Goal: Task Accomplishment & Management: Complete application form

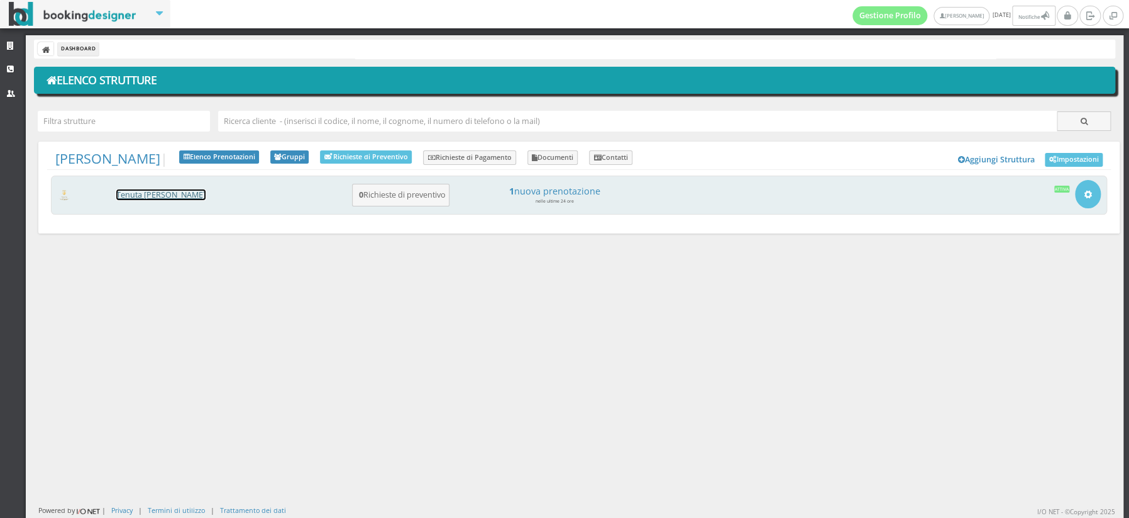
click at [128, 195] on link "[PERSON_NAME] [PERSON_NAME]" at bounding box center [160, 194] width 89 height 11
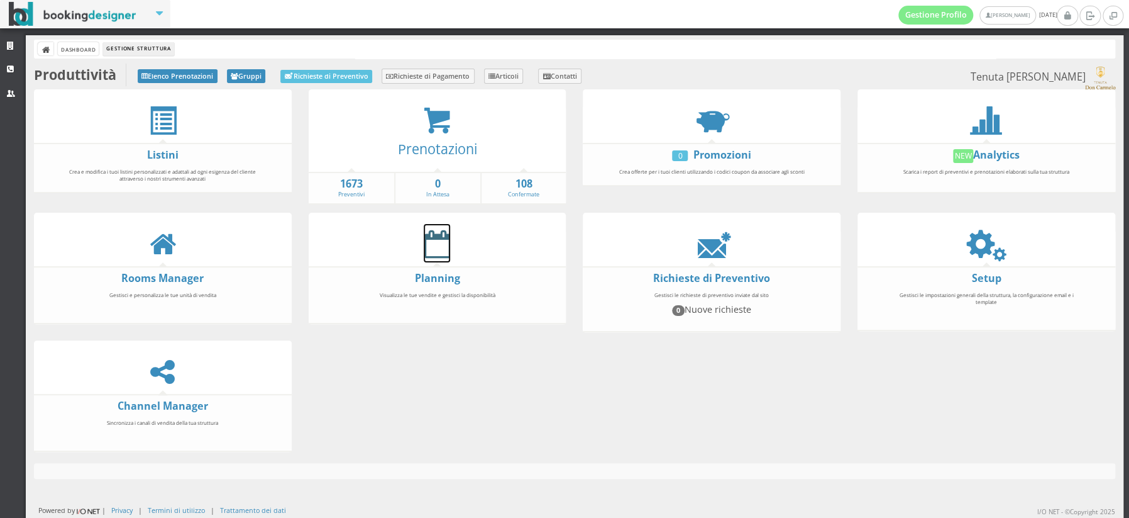
click at [431, 238] on icon at bounding box center [437, 244] width 26 height 28
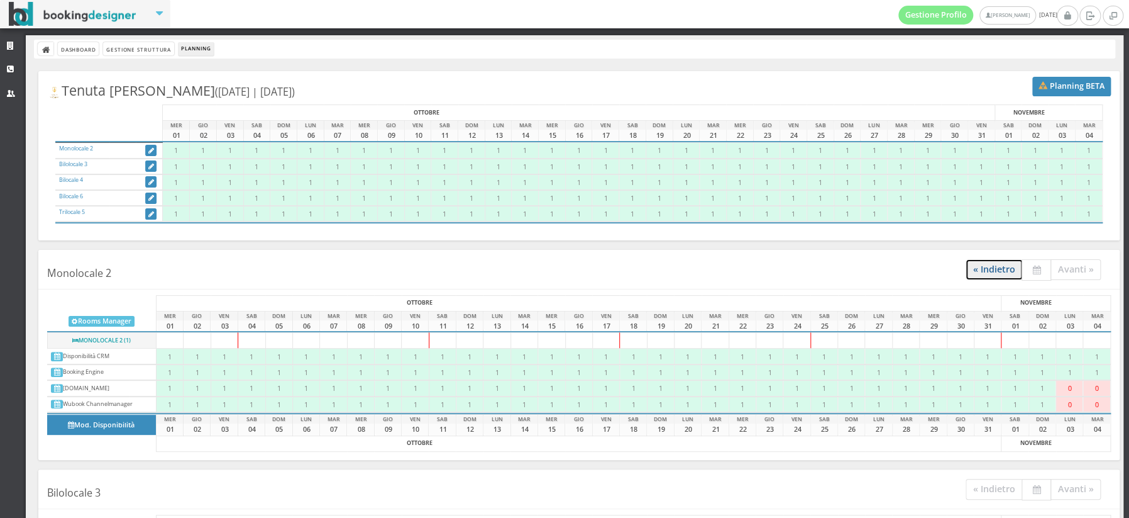
click at [1001, 269] on link "« Indietro" at bounding box center [994, 269] width 57 height 21
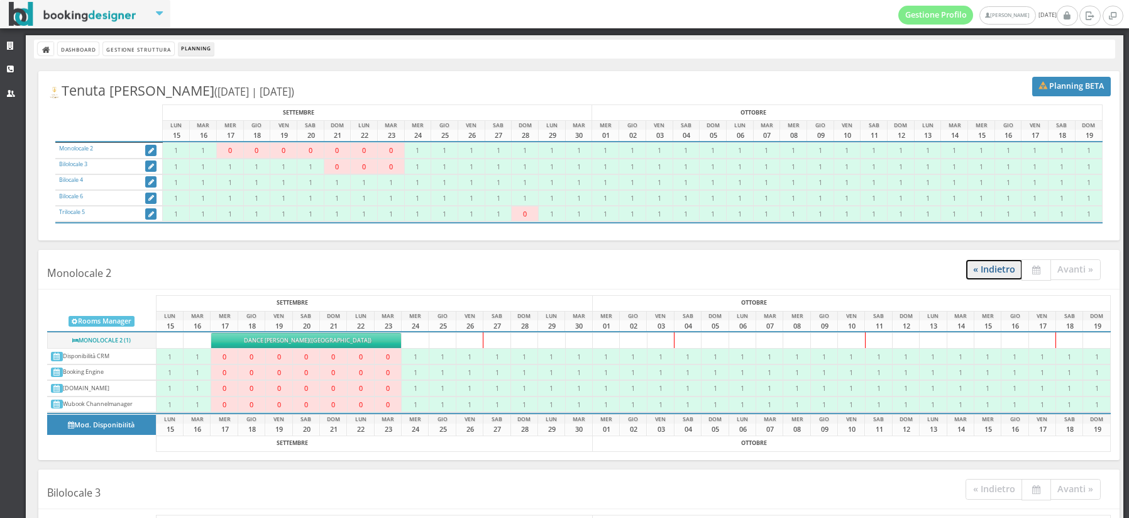
click at [1001, 269] on link "« Indietro" at bounding box center [994, 269] width 57 height 21
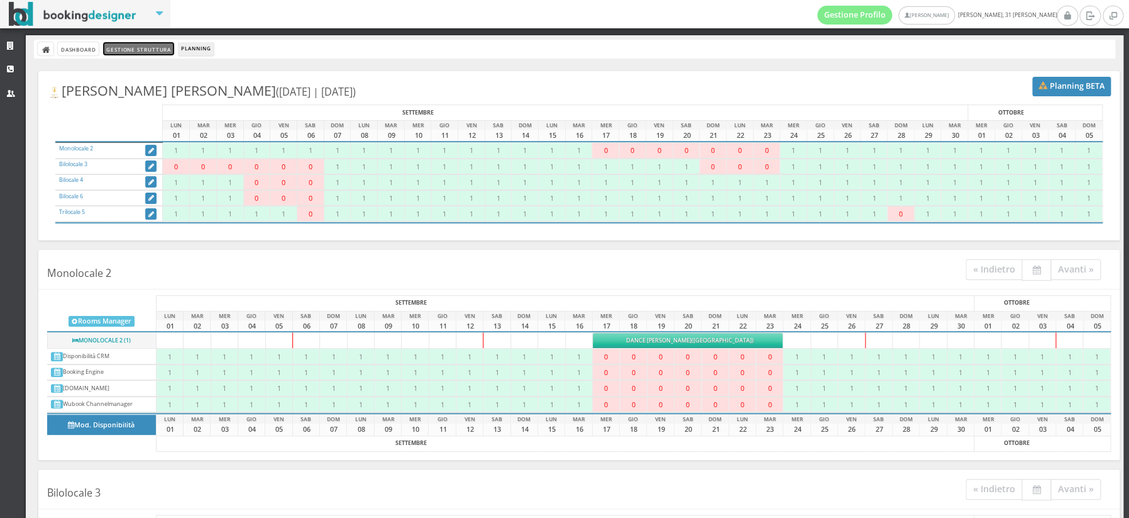
click at [145, 48] on link "Gestione Struttura" at bounding box center [138, 48] width 70 height 13
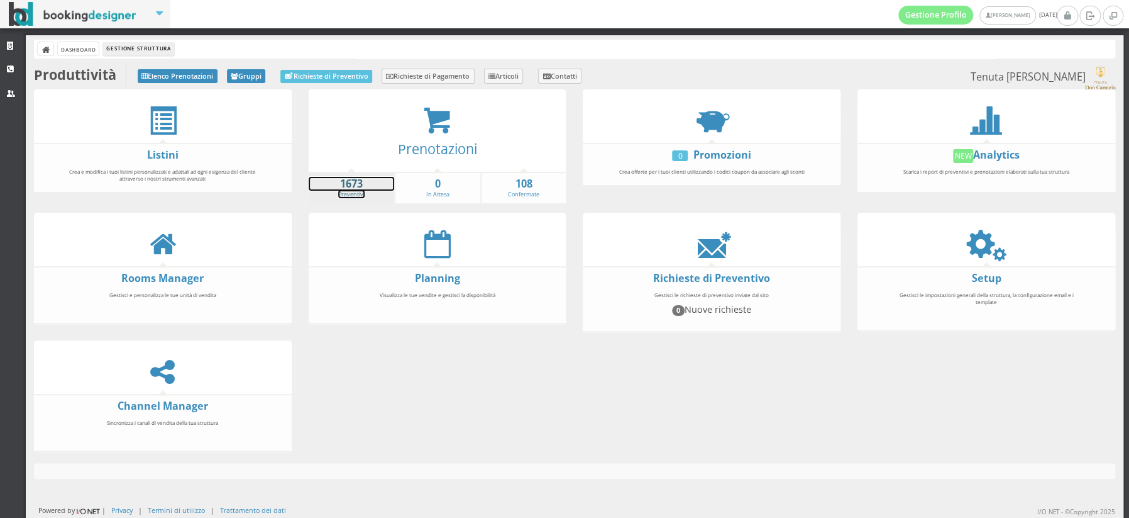
click at [342, 191] on link "1673 Preventivi" at bounding box center [352, 188] width 86 height 22
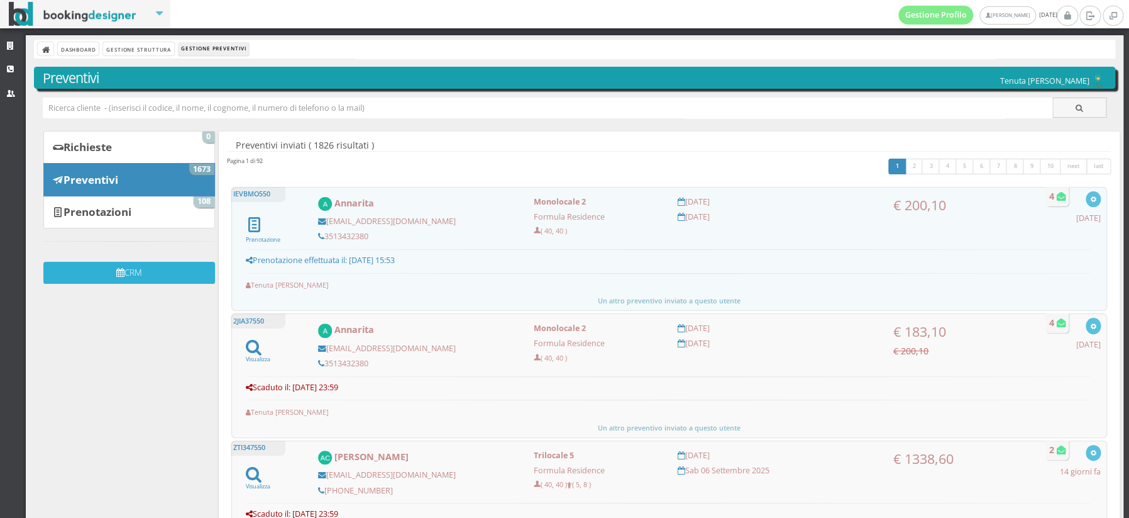
click at [128, 272] on button "CRM" at bounding box center [129, 273] width 172 height 22
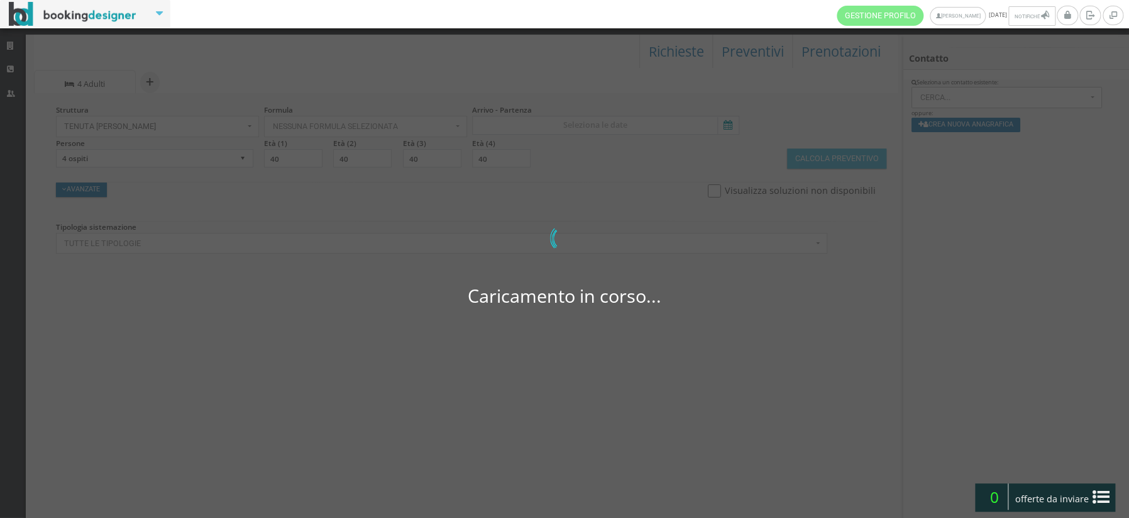
select select
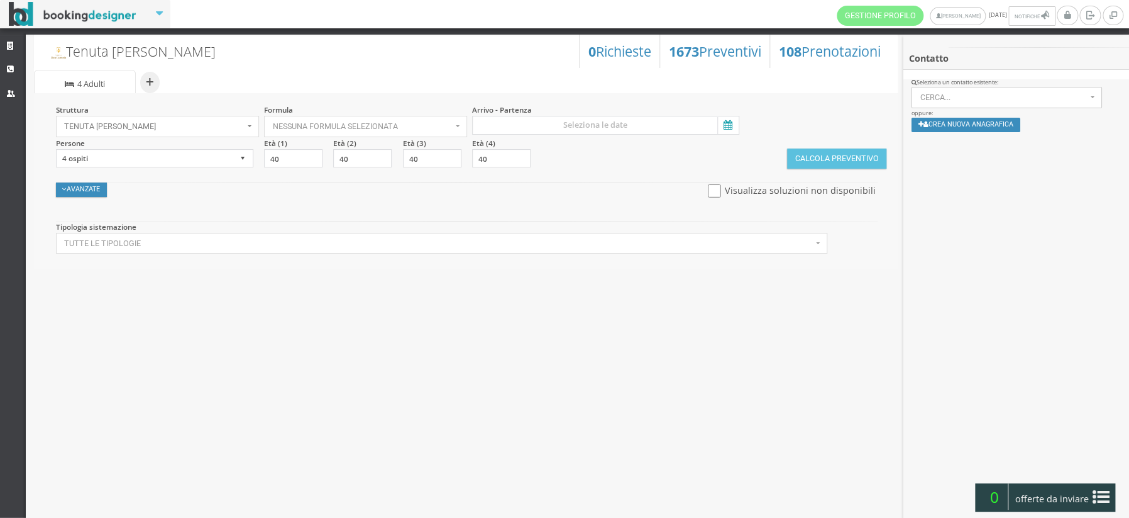
click at [726, 125] on icon at bounding box center [727, 125] width 19 height 17
click at [726, 125] on input at bounding box center [605, 125] width 267 height 19
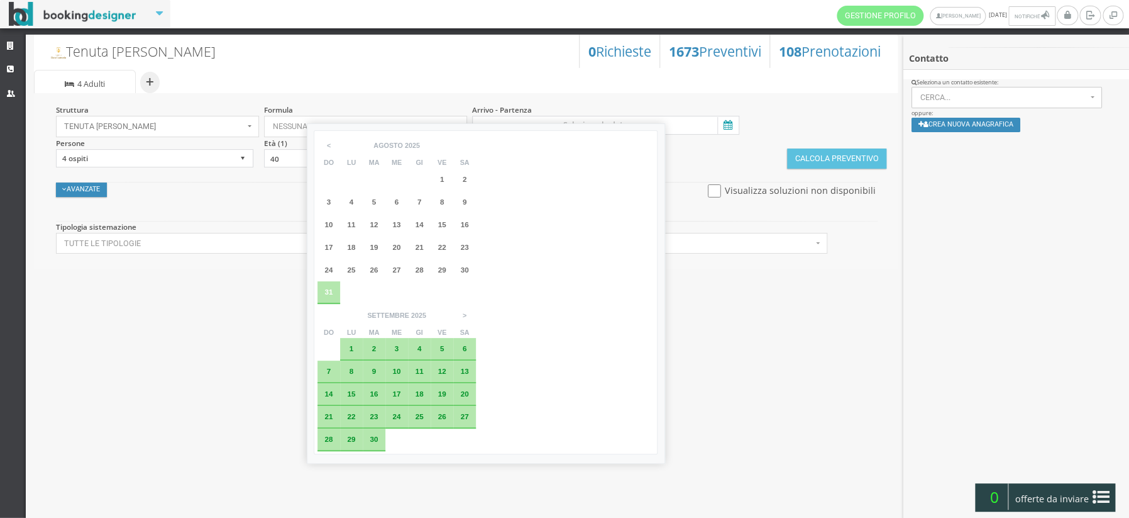
click at [446, 367] on span "12" at bounding box center [442, 371] width 8 height 8
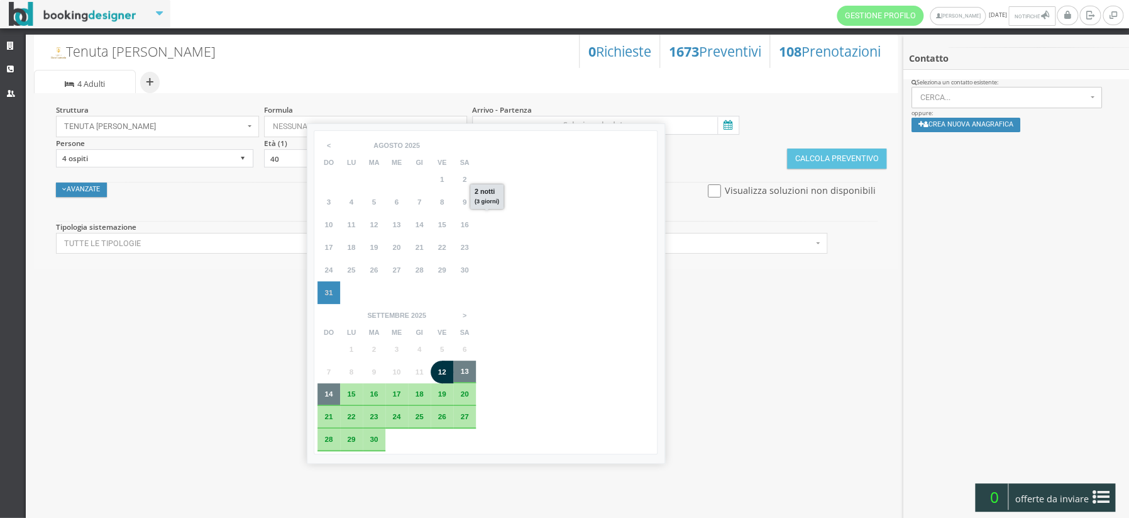
click at [340, 383] on div "14" at bounding box center [329, 394] width 23 height 23
type input "[DATE] - [DATE]"
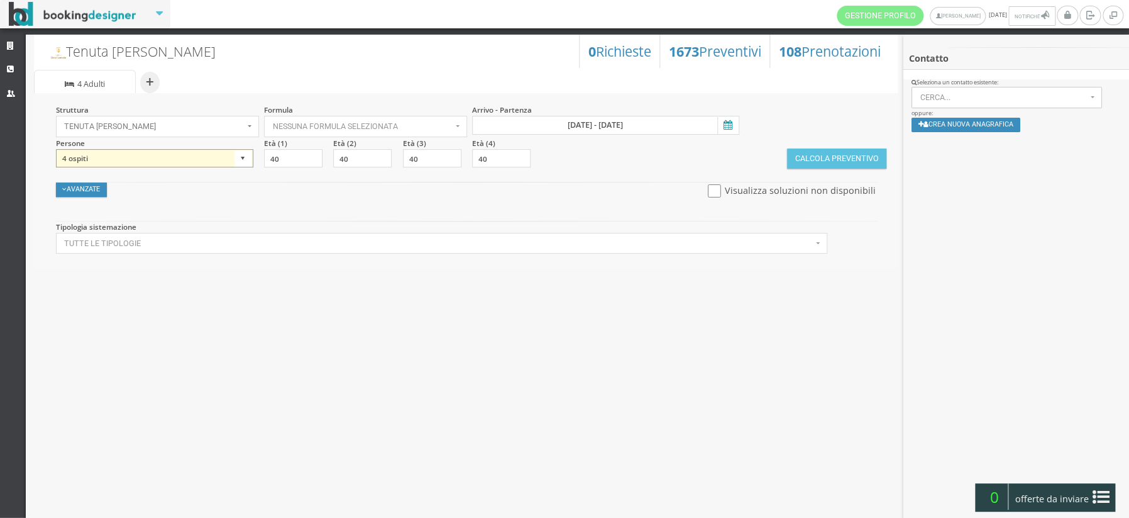
click at [247, 158] on select "1 ospite 2 ospiti 3 ospiti 4 ospiti 5 ospiti 6 ospiti 7 ospiti 8 ospiti 9 ospit…" at bounding box center [154, 158] width 197 height 19
select select "3"
click at [56, 149] on select "1 ospite 2 ospiti 3 ospiti 4 ospiti 5 ospiti 6 ospiti 7 ospiti 8 ospiti 9 ospit…" at bounding box center [154, 158] width 197 height 19
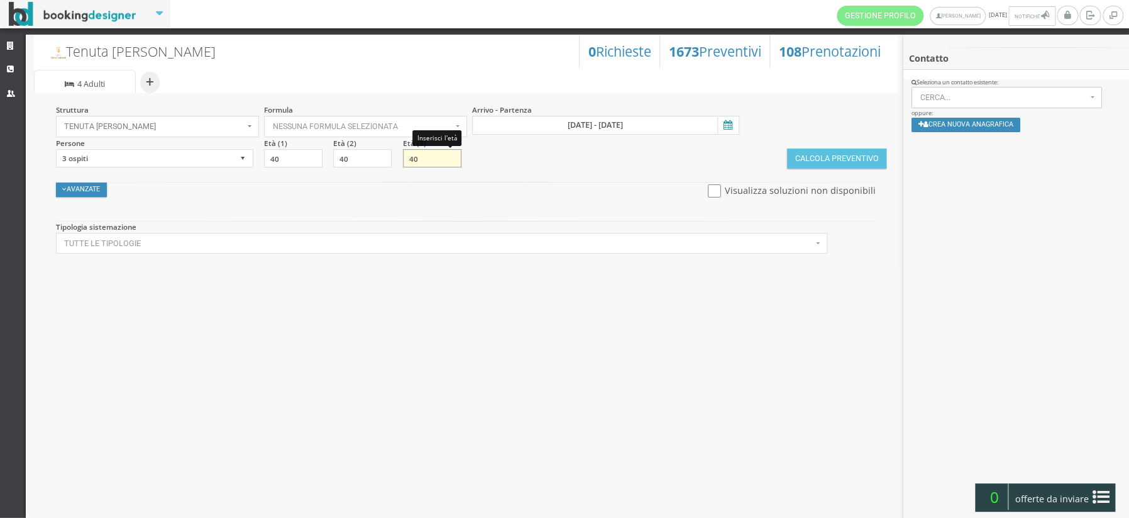
click at [425, 159] on input "40" at bounding box center [432, 158] width 58 height 19
type input "4"
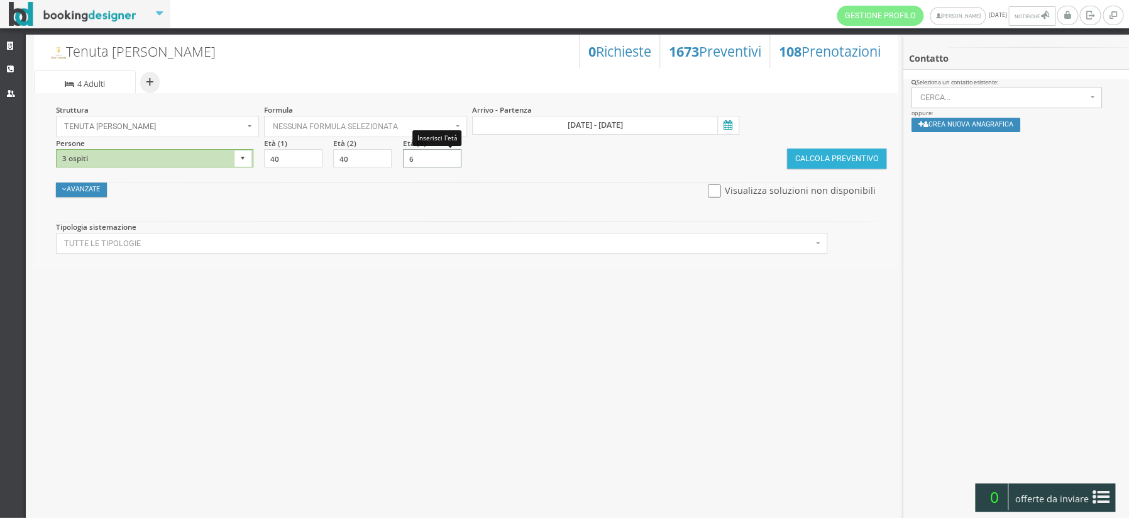
type input "6"
click at [838, 158] on button "Calcola Preventivo" at bounding box center [836, 158] width 99 height 20
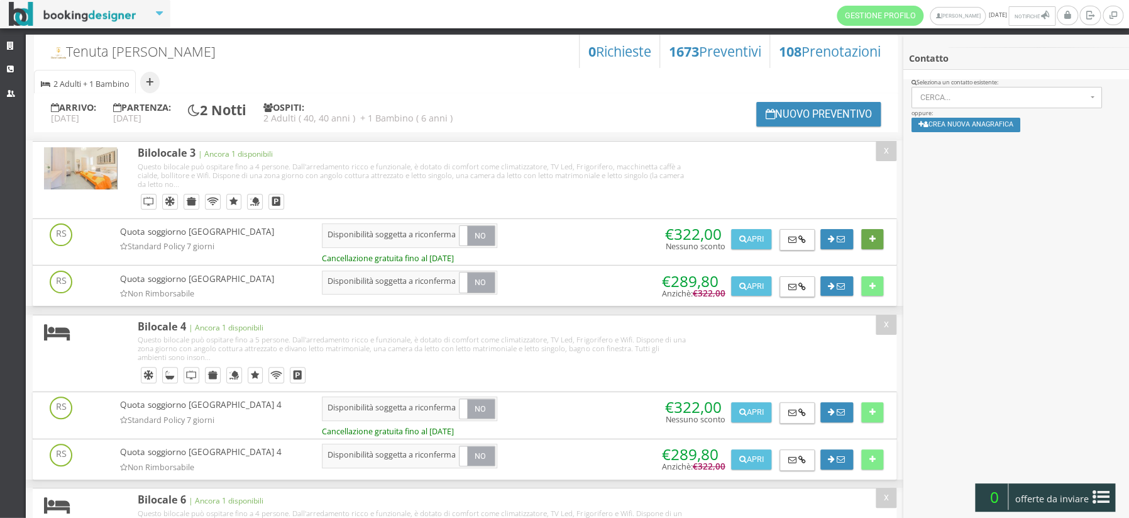
click at [870, 236] on icon at bounding box center [873, 239] width 6 height 8
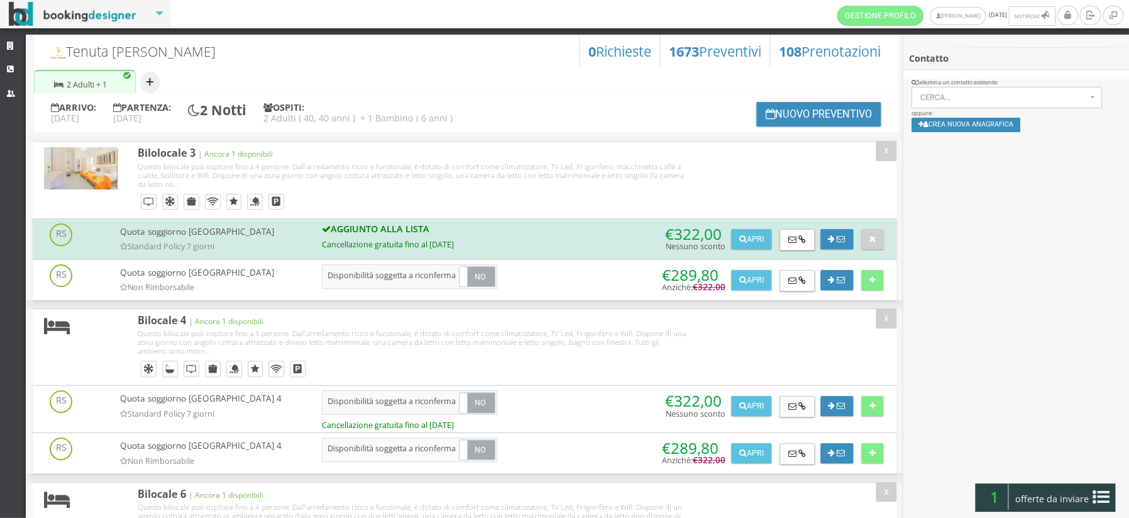
click at [148, 79] on button "+" at bounding box center [149, 82] width 19 height 21
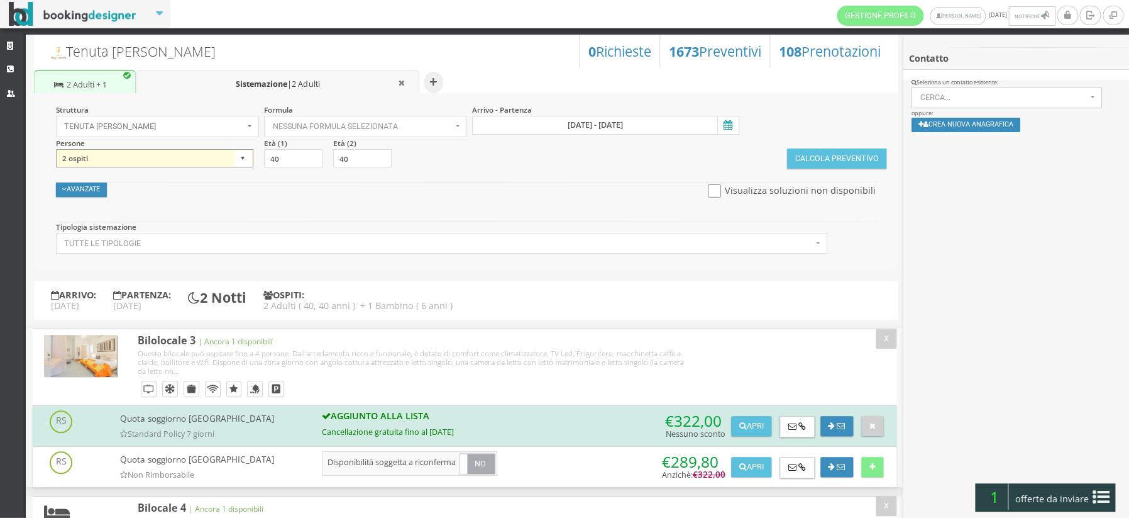
click at [241, 163] on select "1 ospite 2 ospiti 3 ospiti 4 ospiti 5 ospiti 6 ospiti 7 ospiti 8 ospiti 9 ospit…" at bounding box center [154, 158] width 197 height 19
select select "4"
click at [56, 149] on select "1 ospite 2 ospiti 3 ospiti 4 ospiti 5 ospiti 6 ospiti 7 ospiti 8 ospiti 9 ospit…" at bounding box center [154, 158] width 197 height 19
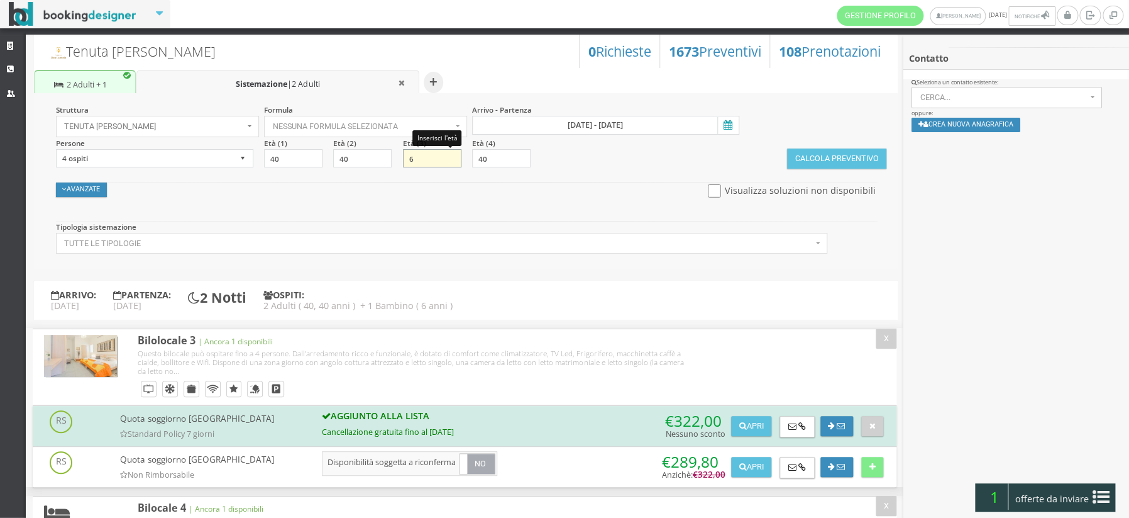
click at [419, 160] on input "6" at bounding box center [432, 158] width 58 height 19
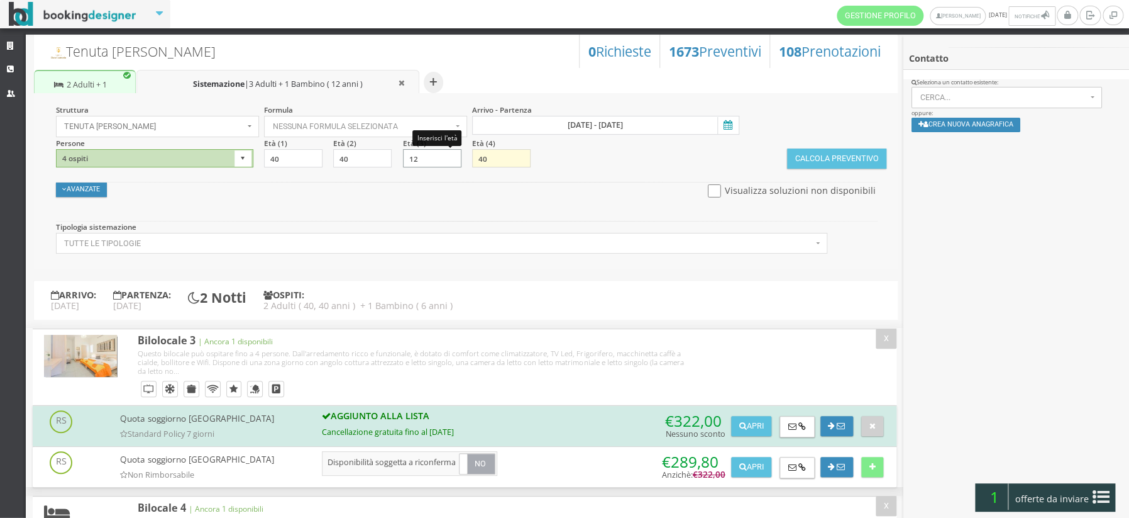
type input "12"
click at [496, 156] on input "40" at bounding box center [501, 158] width 58 height 19
type input "4"
type input "13"
click at [728, 128] on icon at bounding box center [727, 125] width 19 height 17
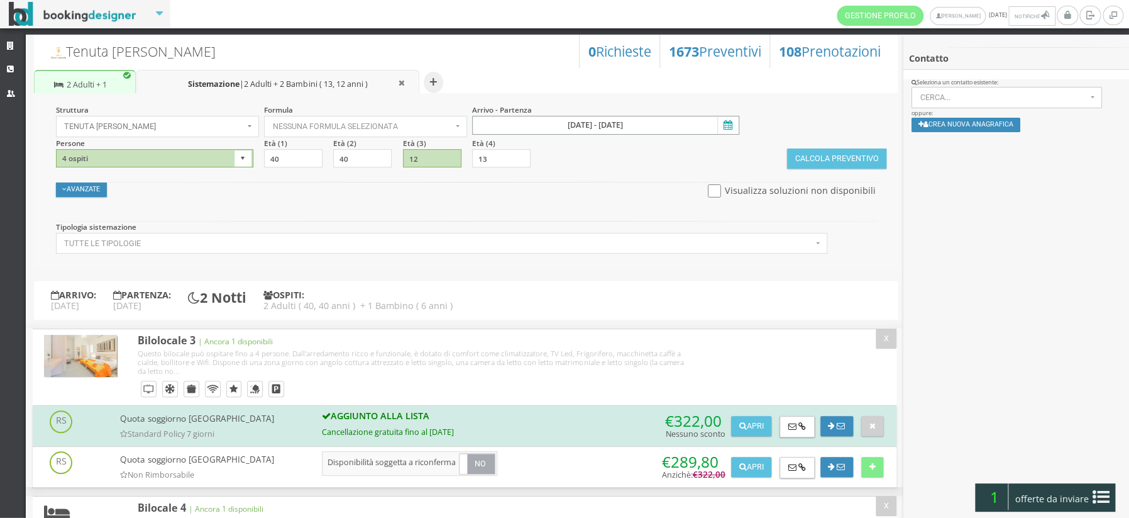
click at [728, 128] on input "12 set 2025 - 14 set 2025" at bounding box center [605, 125] width 267 height 19
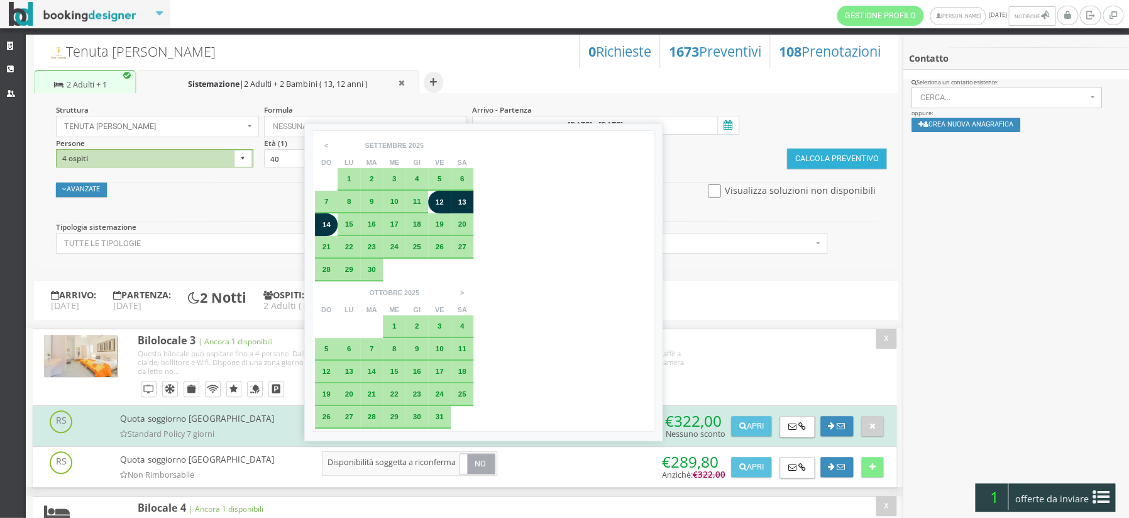
click at [828, 160] on button "Calcola Preventivo" at bounding box center [836, 158] width 99 height 20
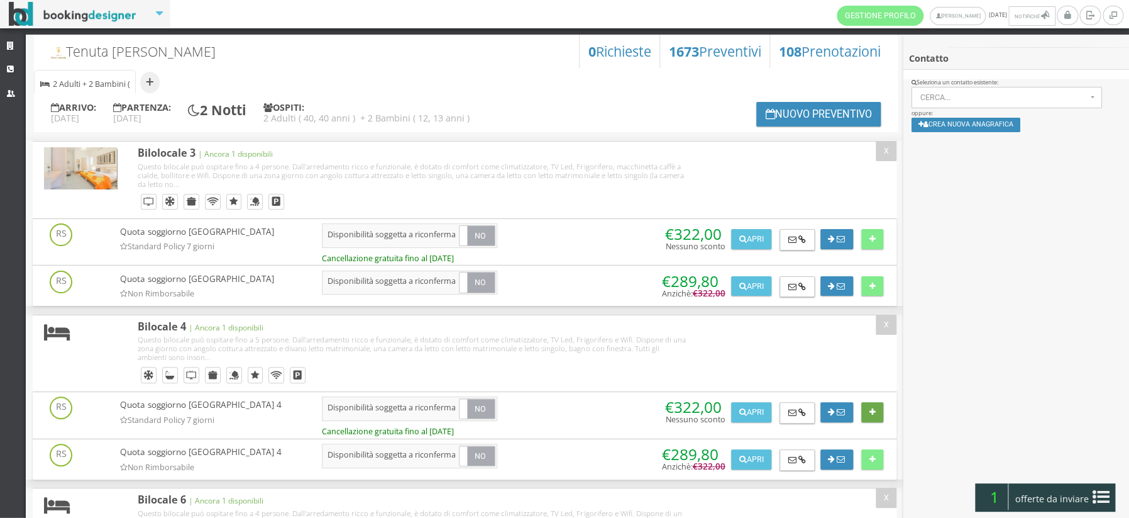
click at [870, 411] on icon at bounding box center [873, 412] width 6 height 8
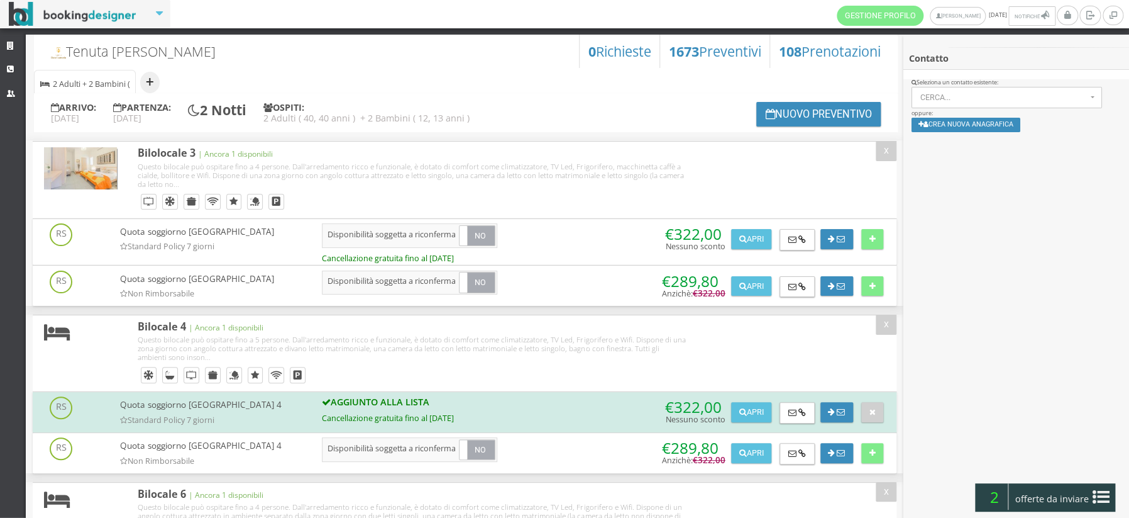
click at [150, 85] on button "+" at bounding box center [149, 82] width 19 height 21
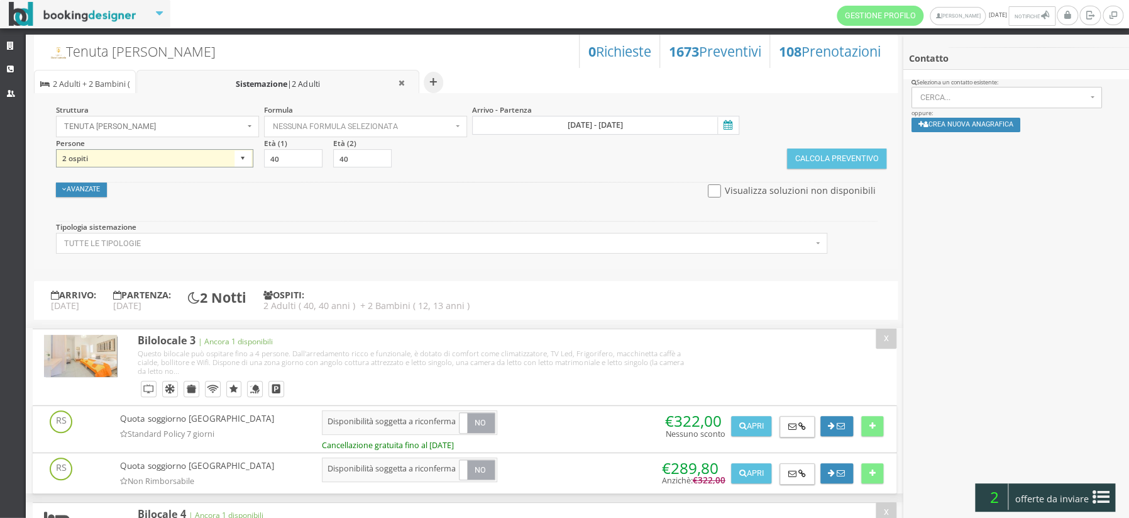
click at [243, 161] on select "1 ospite 2 ospiti 3 ospiti 4 ospiti 5 ospiti 6 ospiti 7 ospiti 8 ospiti 9 ospit…" at bounding box center [154, 158] width 197 height 19
select select "5"
click at [56, 149] on select "1 ospite 2 ospiti 3 ospiti 4 ospiti 5 ospiti 6 ospiti 7 ospiti 8 ospiti 9 ospit…" at bounding box center [154, 158] width 197 height 19
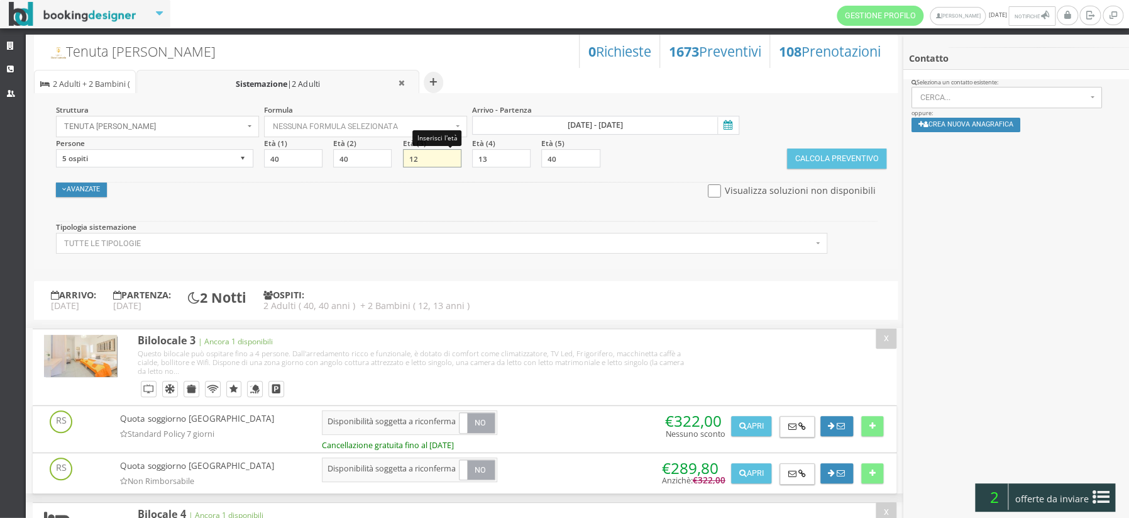
click at [418, 160] on input "12" at bounding box center [432, 158] width 58 height 19
type input "1"
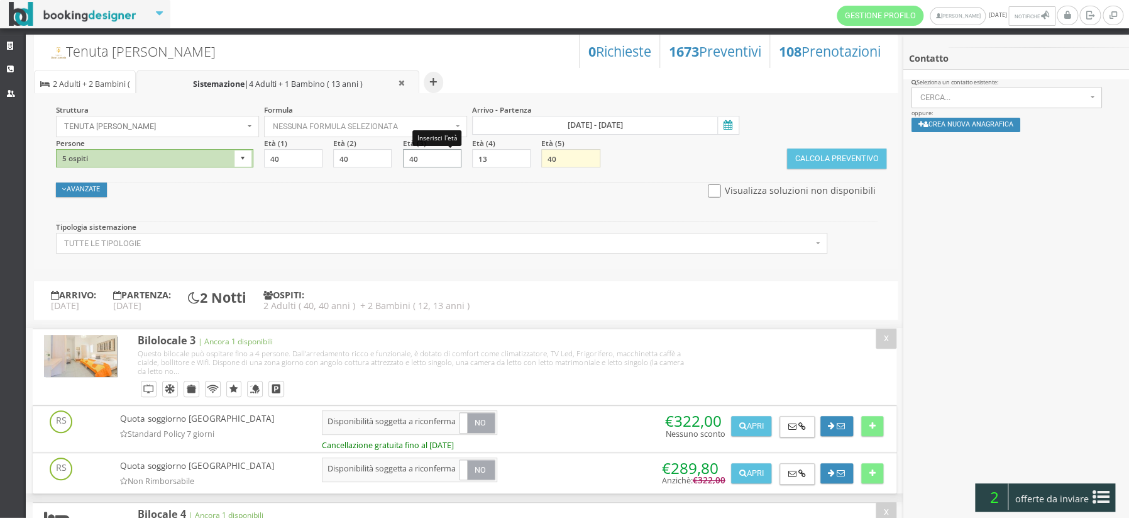
type input "40"
click at [558, 156] on input "40" at bounding box center [570, 158] width 58 height 19
type input "4"
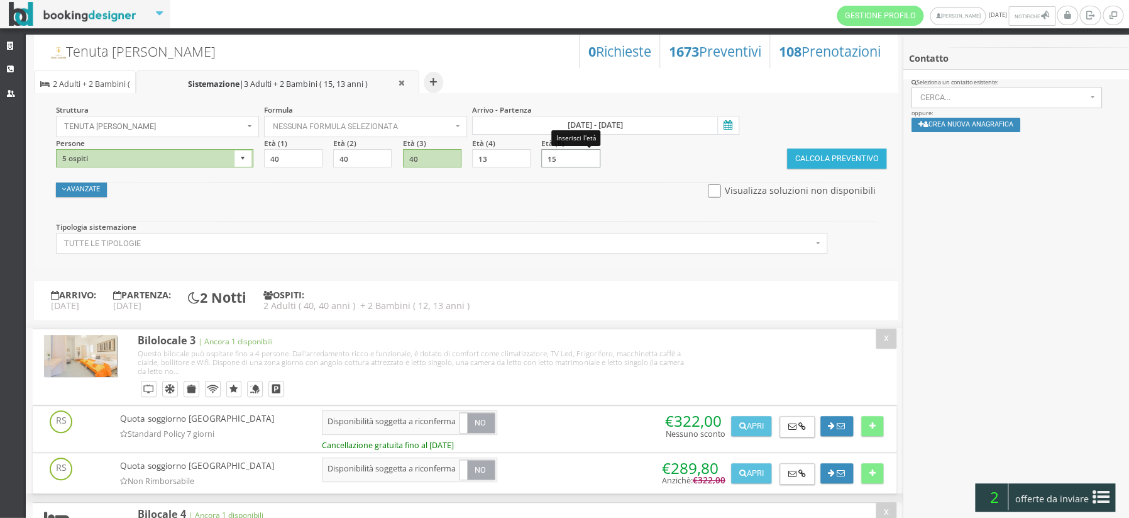
type input "15"
click at [823, 154] on button "Calcola Preventivo" at bounding box center [836, 158] width 99 height 20
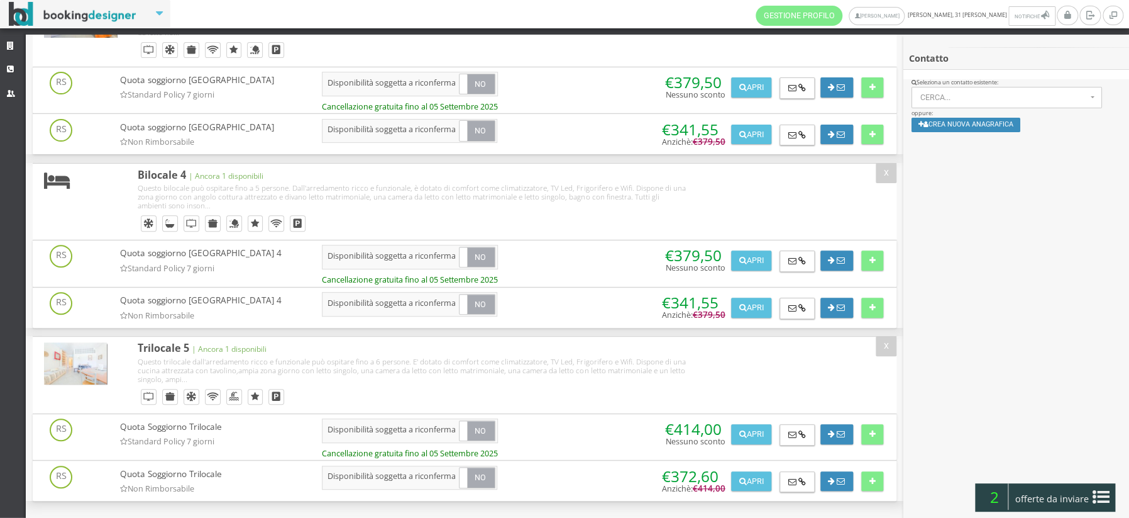
scroll to position [168, 0]
click at [870, 433] on icon at bounding box center [873, 435] width 6 height 8
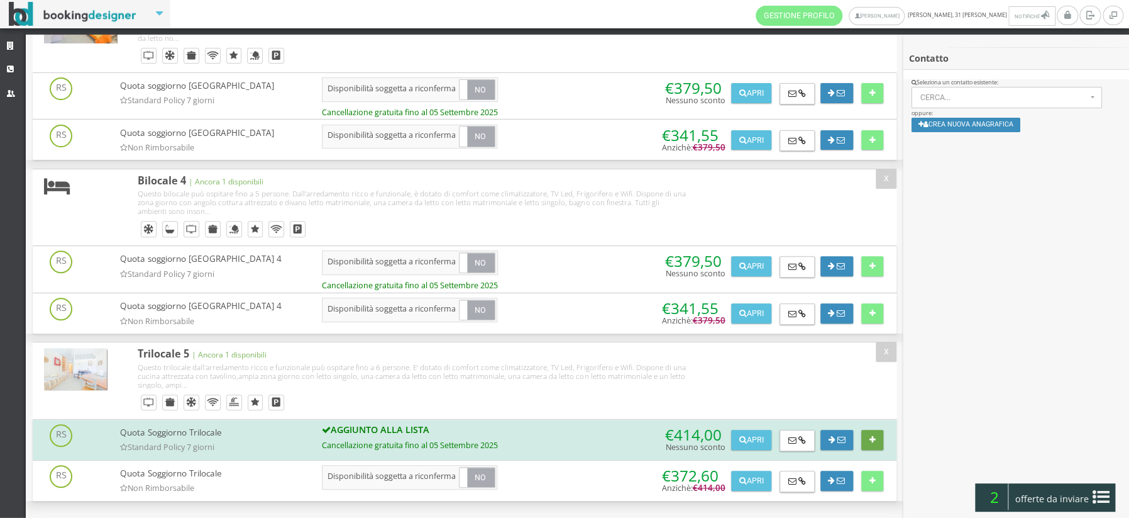
scroll to position [162, 0]
click at [956, 128] on button "Crea nuova anagrafica" at bounding box center [966, 125] width 109 height 14
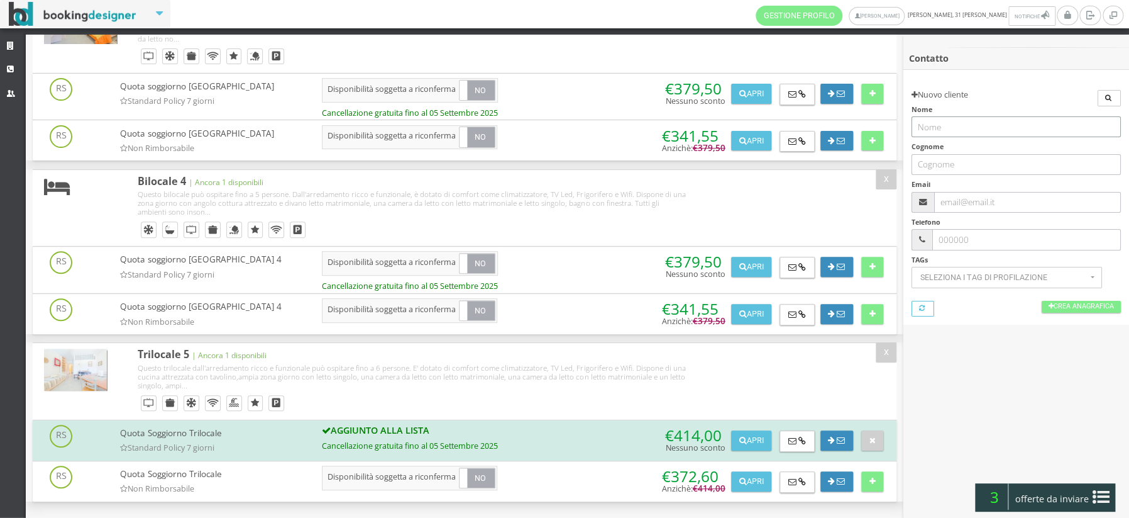
click at [956, 128] on input "text" at bounding box center [1016, 126] width 209 height 21
type input "Federica"
type input "R"
type input "Trivelloni"
click at [980, 200] on input "text" at bounding box center [1028, 202] width 187 height 21
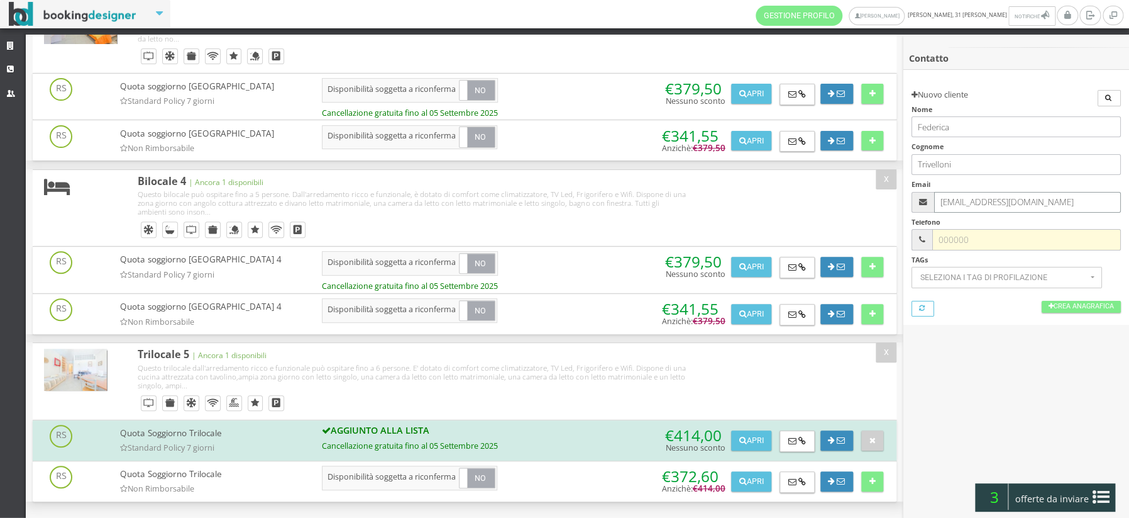
type input "[EMAIL_ADDRESS][DOMAIN_NAME]"
click at [968, 241] on input "text" at bounding box center [1027, 239] width 189 height 21
type input "3519433736"
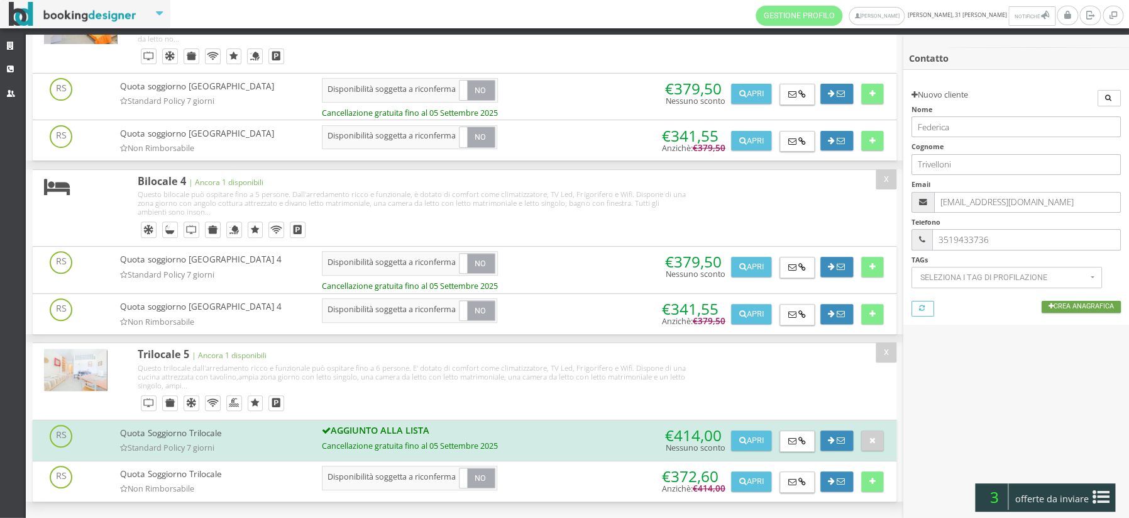
click at [1062, 306] on link "Crea Anagrafica" at bounding box center [1081, 307] width 79 height 12
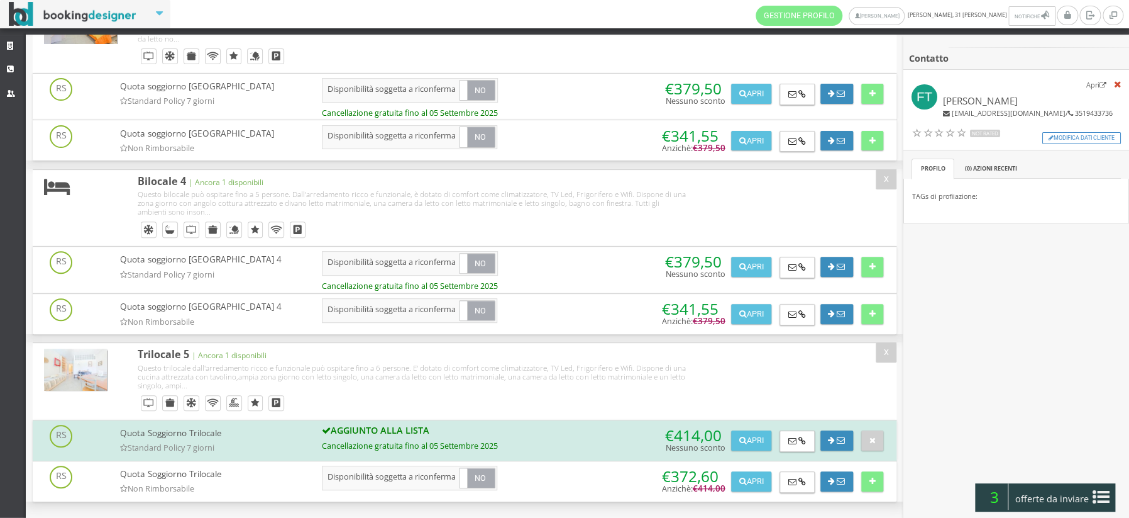
click at [1048, 502] on span "offerte da inviare" at bounding box center [1052, 499] width 82 height 20
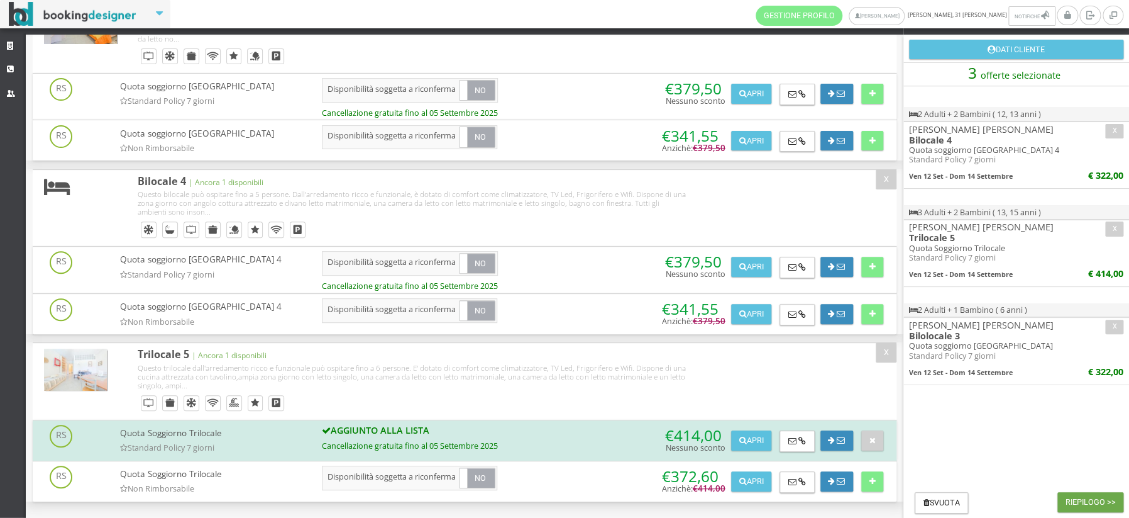
click at [1074, 502] on button "Riepilogo >>" at bounding box center [1091, 502] width 66 height 20
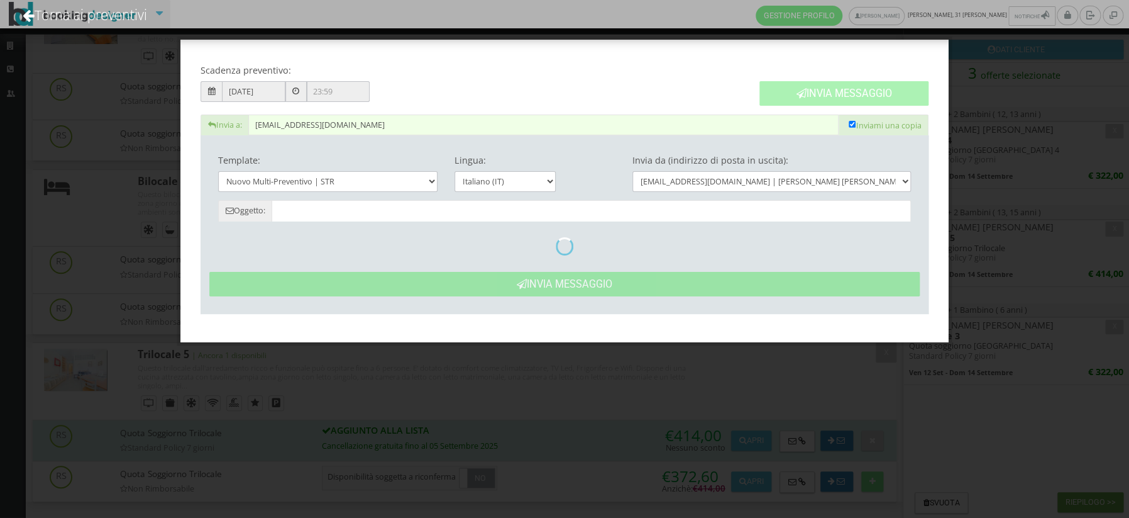
type input "[PERSON_NAME] [PERSON_NAME]: Preventivo - [PERSON_NAME]"
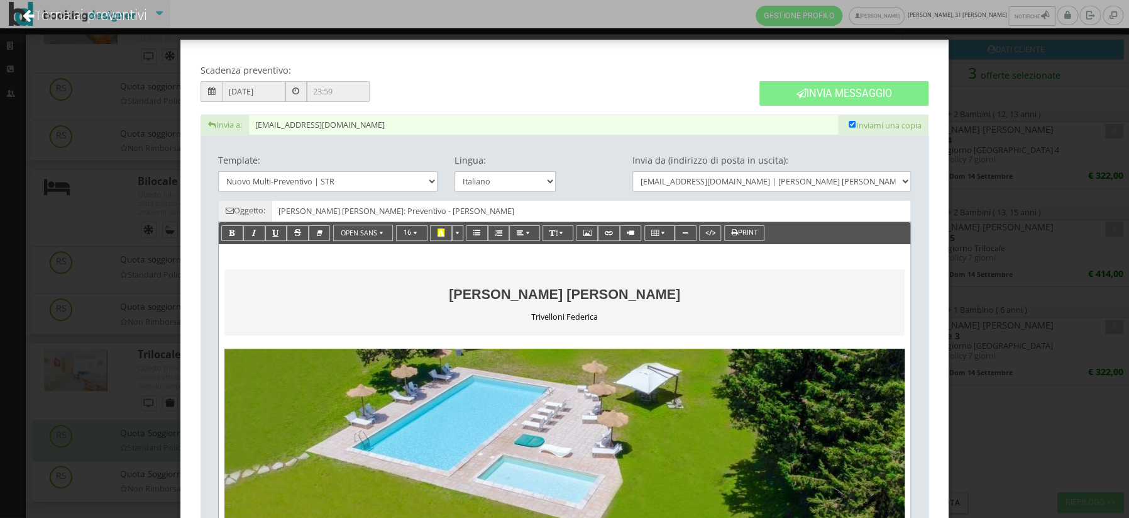
click at [274, 90] on input "[DATE]" at bounding box center [253, 91] width 63 height 21
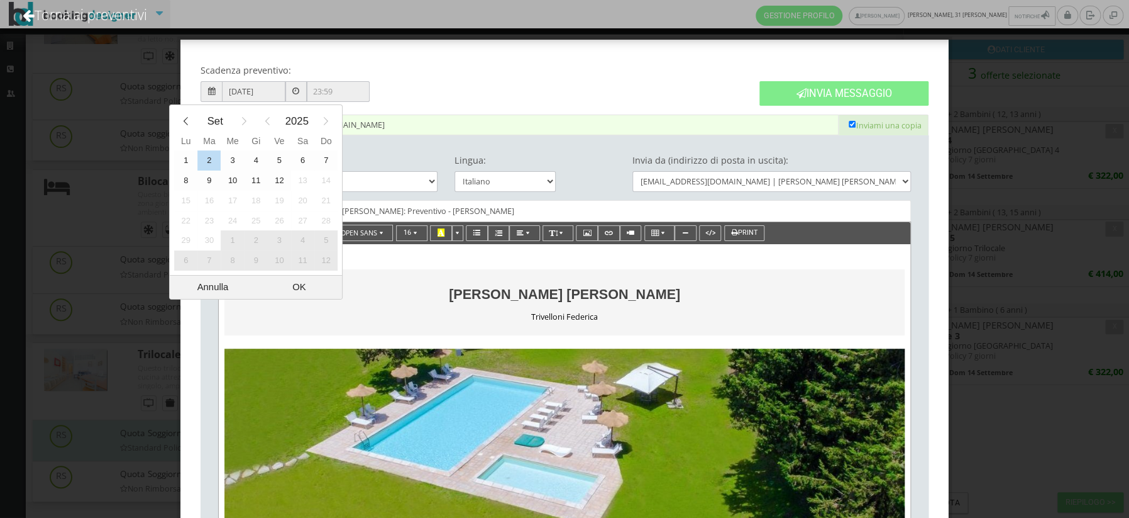
click at [184, 161] on div "1" at bounding box center [185, 160] width 23 height 20
click at [307, 286] on div "OK" at bounding box center [299, 286] width 86 height 23
type input "[DATE]"
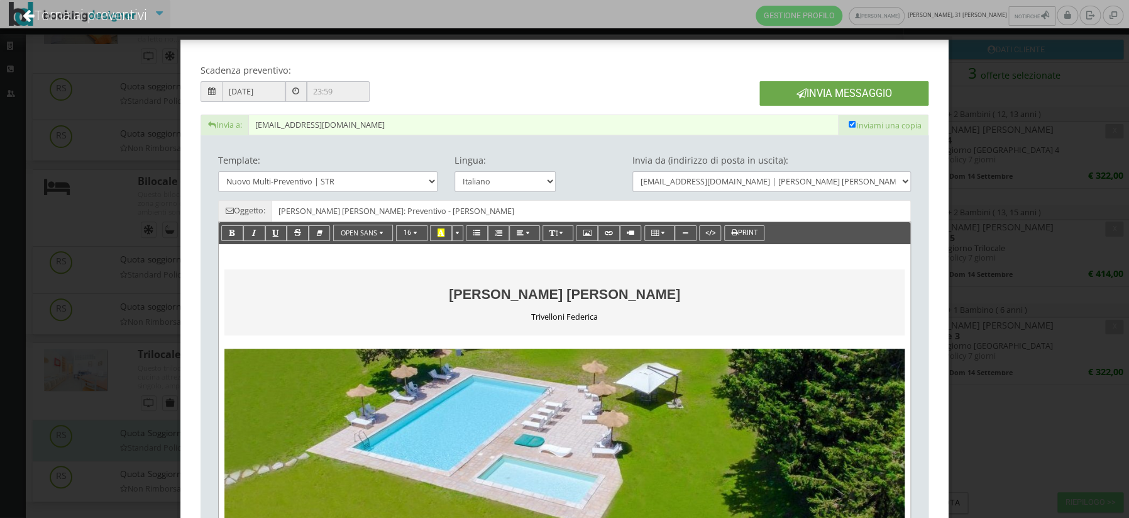
click at [818, 96] on button "Invia Messaggio" at bounding box center [844, 93] width 169 height 25
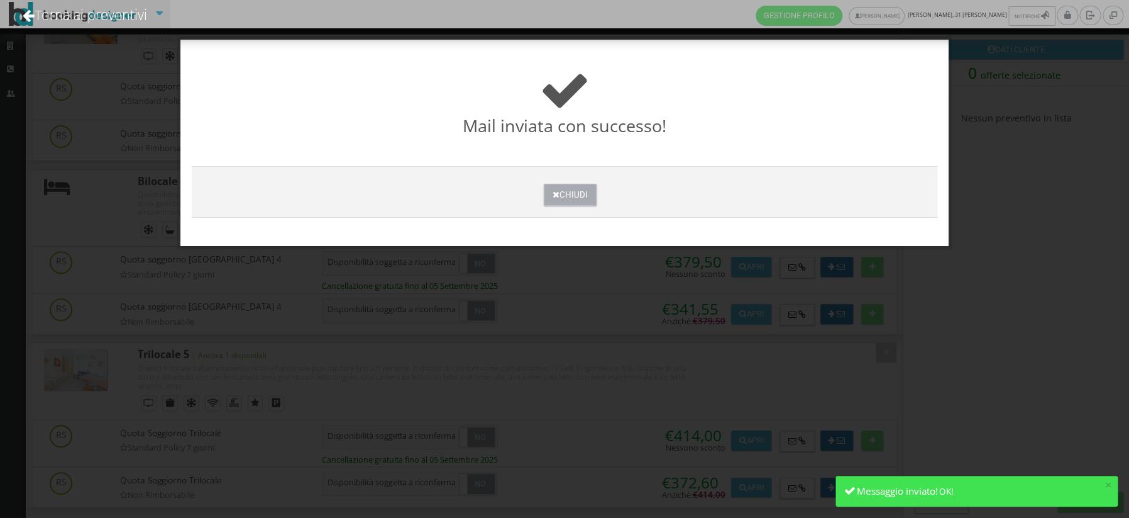
click at [575, 198] on button "Chiudi" at bounding box center [570, 195] width 52 height 22
